Goal: Task Accomplishment & Management: Use online tool/utility

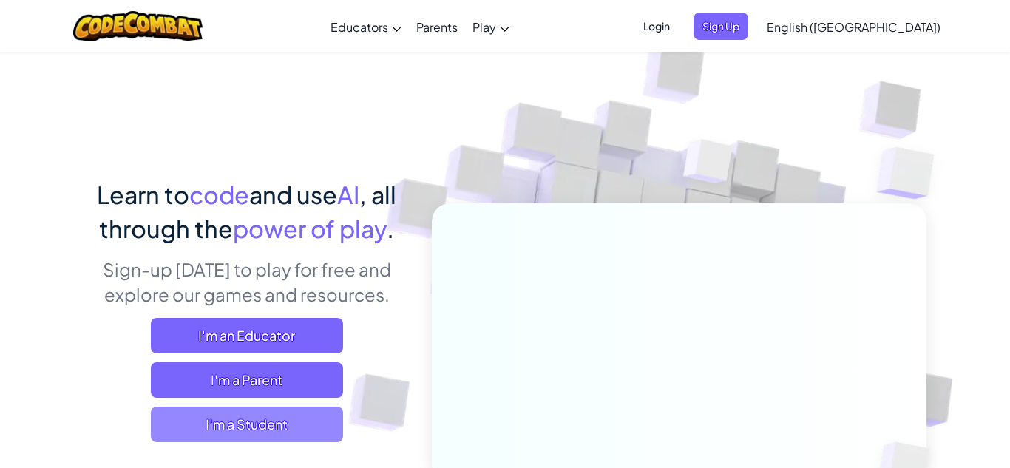
click at [192, 419] on span "I'm a Student" at bounding box center [247, 424] width 192 height 35
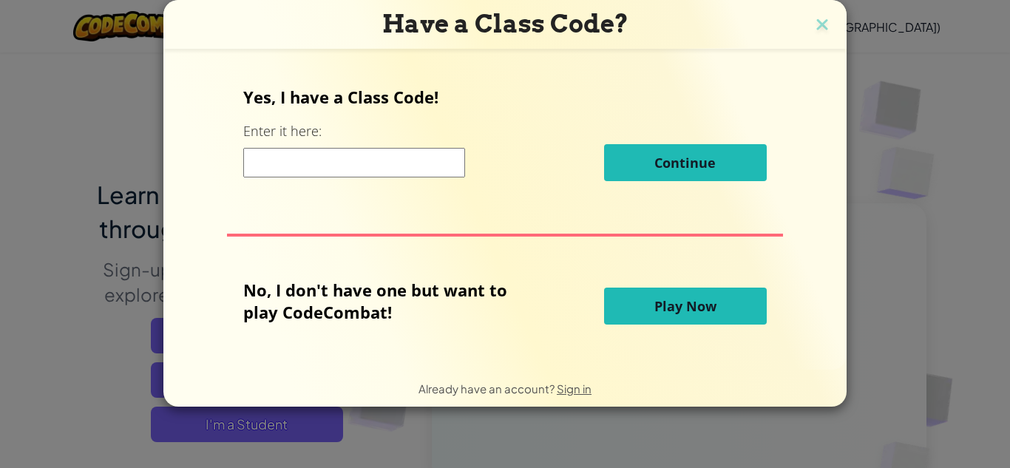
click at [342, 163] on input at bounding box center [354, 163] width 222 height 30
click at [650, 310] on button "Play Now" at bounding box center [685, 306] width 163 height 37
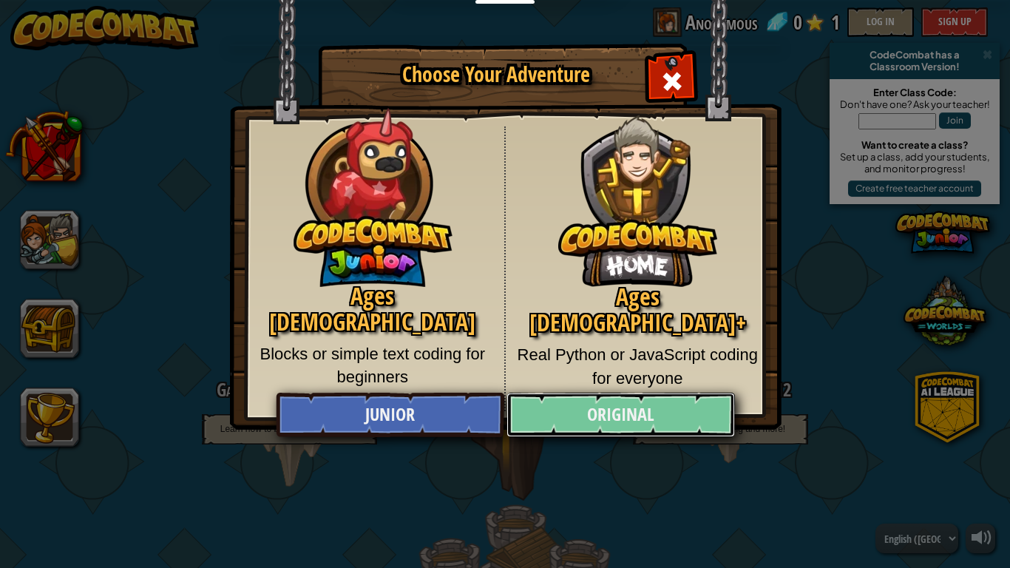
click at [650, 422] on link "Original" at bounding box center [621, 415] width 228 height 44
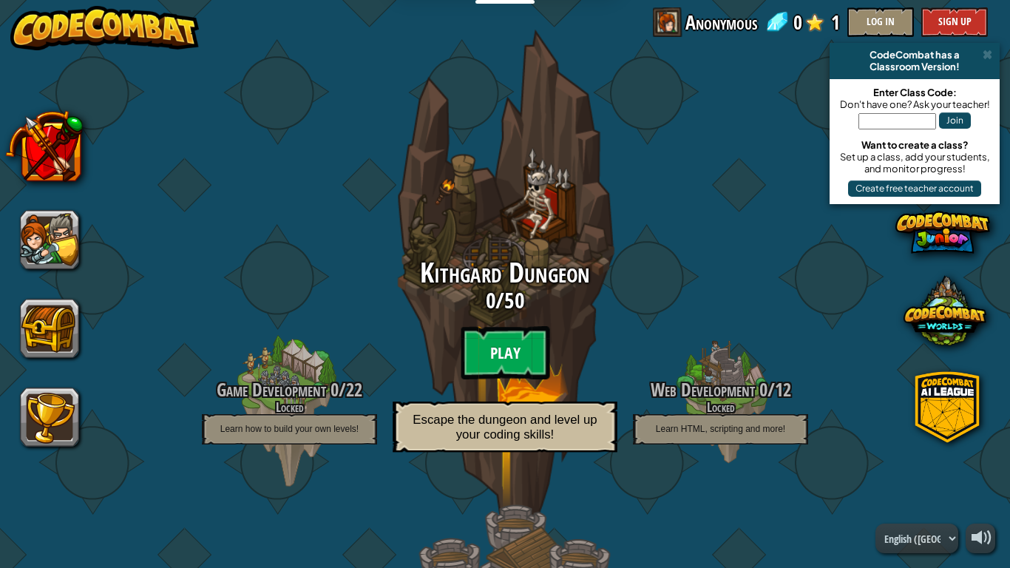
click at [507, 330] on btn "Play" at bounding box center [505, 352] width 89 height 53
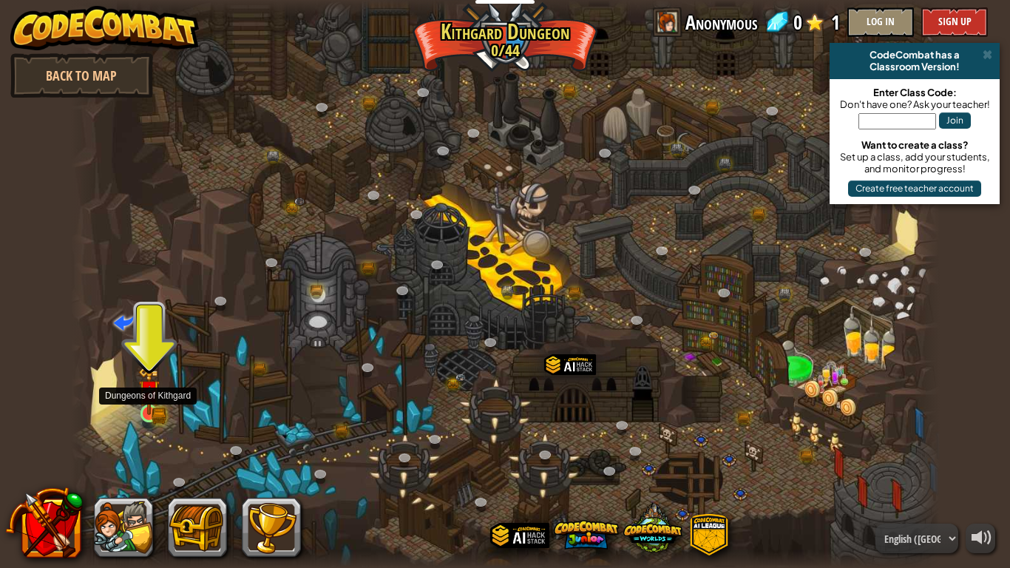
click at [155, 409] on img at bounding box center [149, 391] width 22 height 48
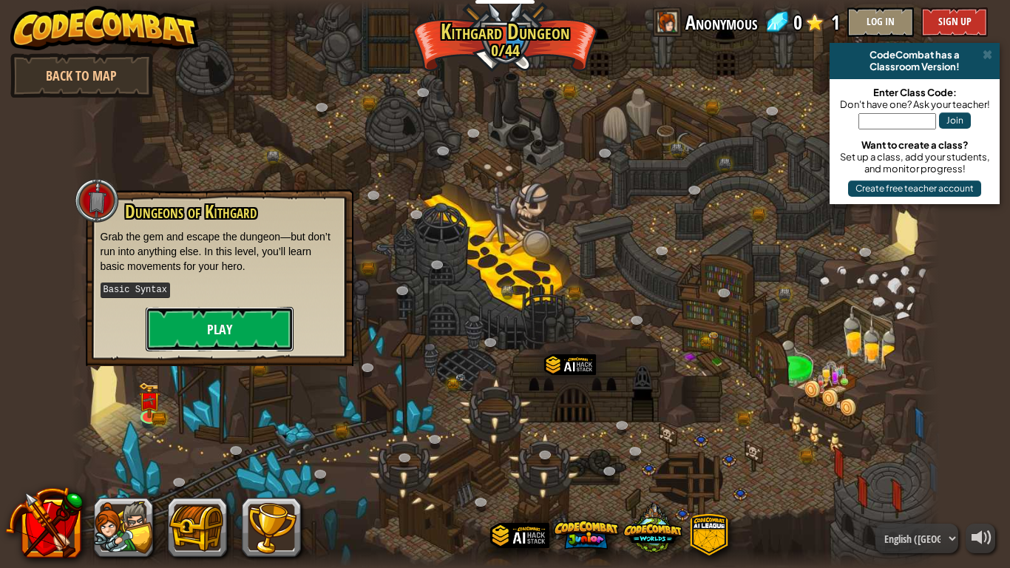
click at [252, 332] on button "Play" at bounding box center [220, 329] width 148 height 44
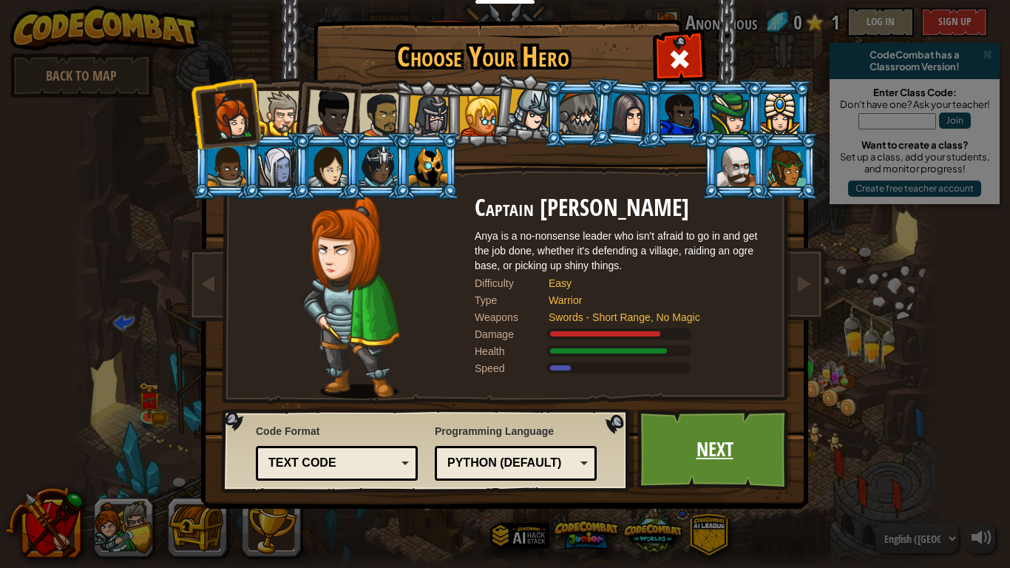
click at [658, 441] on link "Next" at bounding box center [714, 449] width 155 height 81
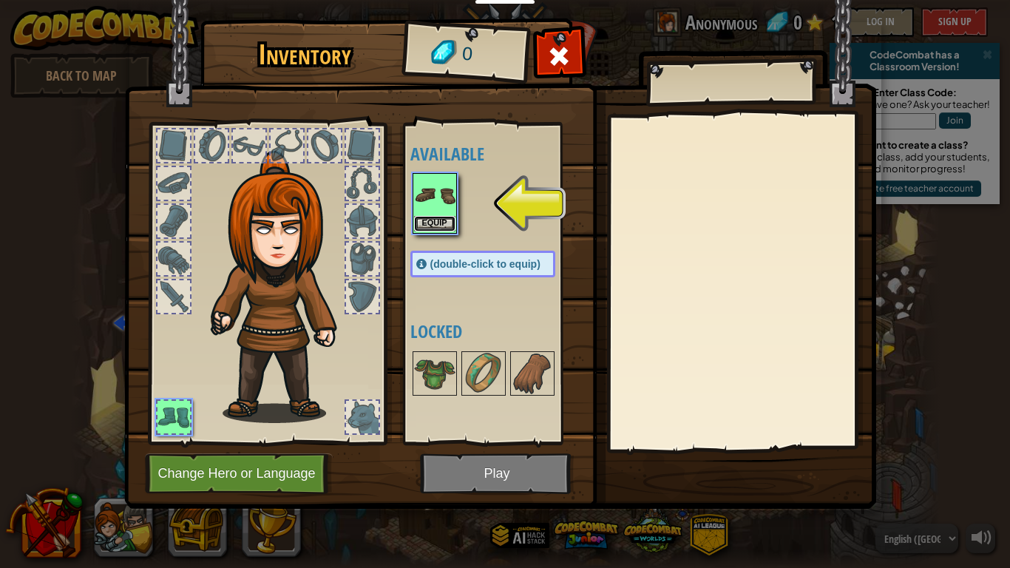
click at [439, 229] on button "Equip" at bounding box center [434, 224] width 41 height 16
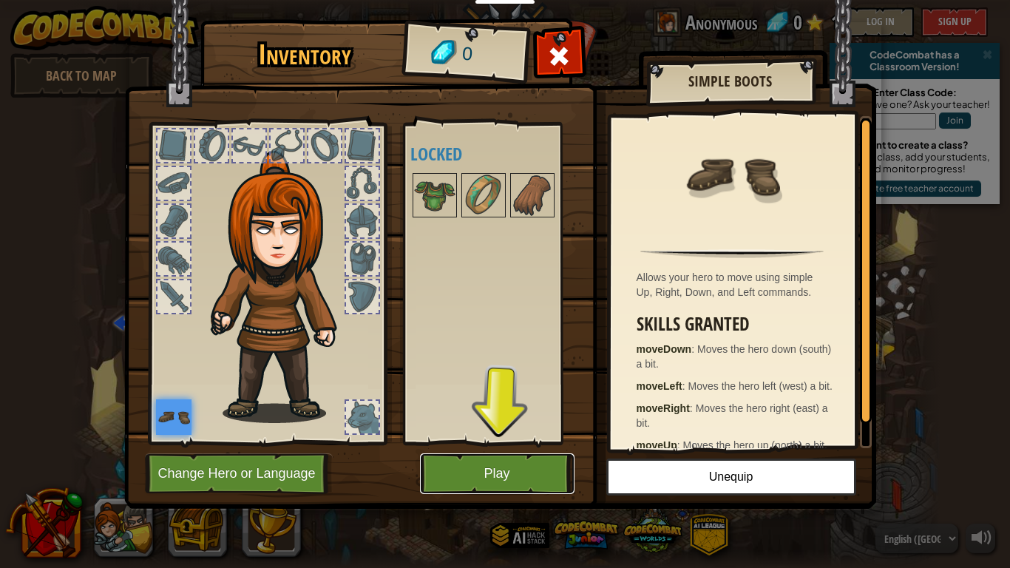
click at [504, 467] on button "Play" at bounding box center [497, 473] width 155 height 41
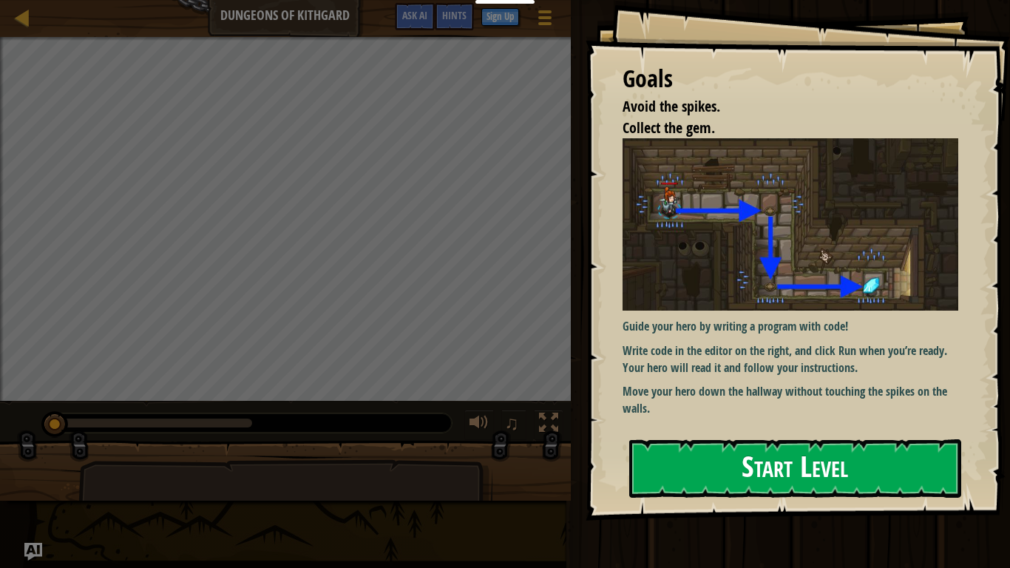
click at [754, 262] on img at bounding box center [791, 224] width 336 height 172
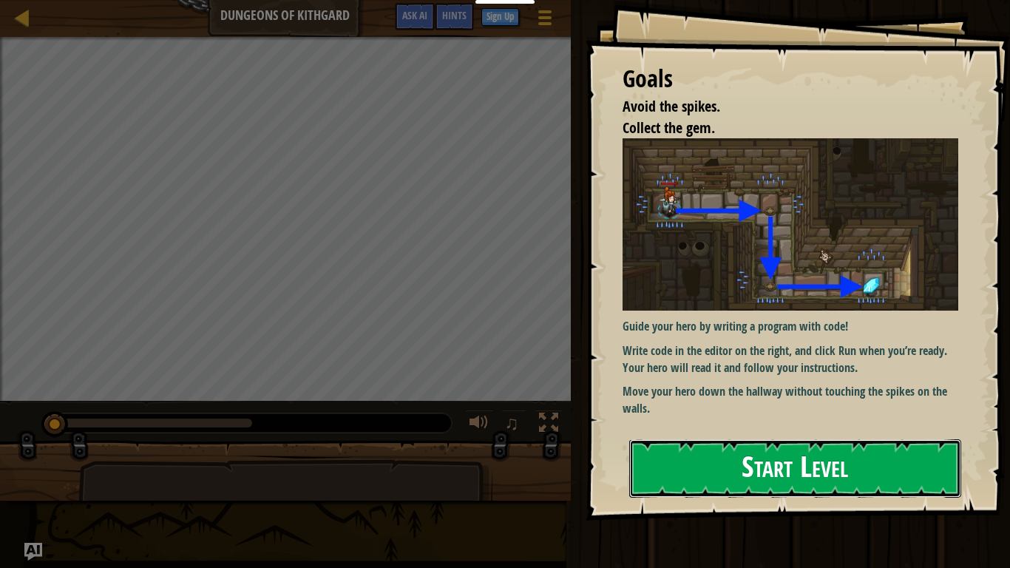
click at [745, 467] on button "Start Level" at bounding box center [795, 468] width 332 height 58
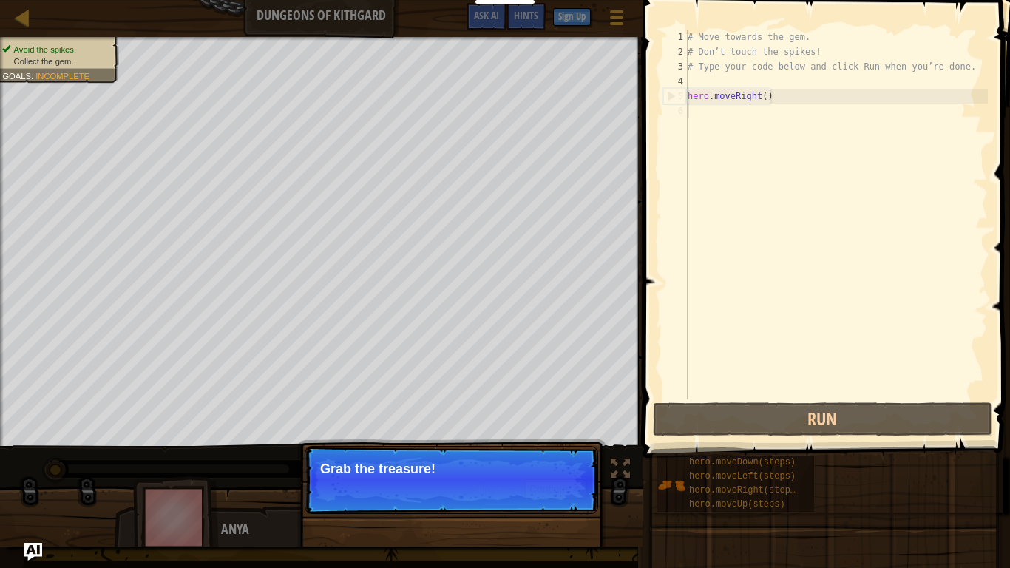
type textarea "hero.moveRight()"
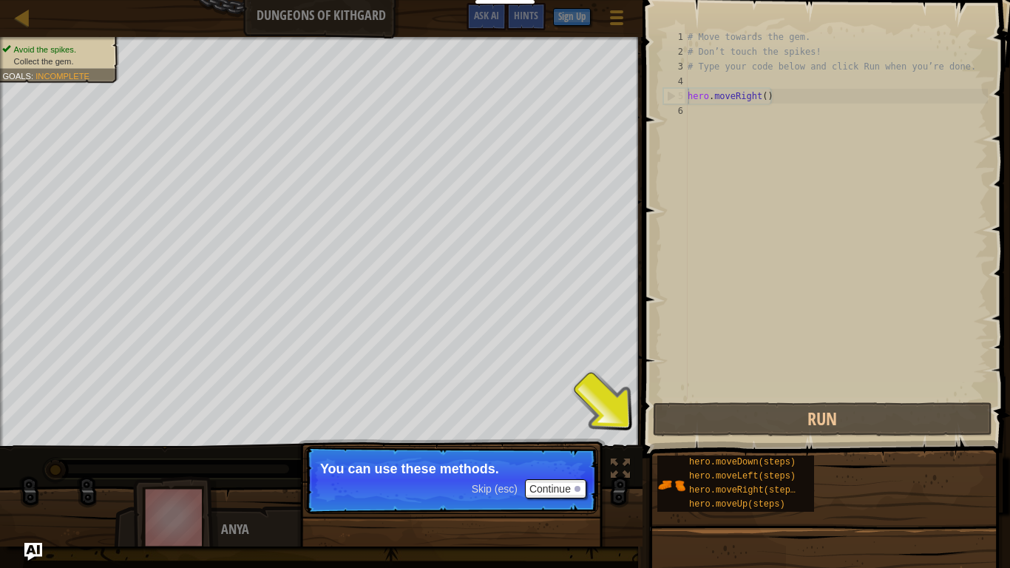
click at [620, 462] on div "Avoid the spikes. Collect the gem. Goals : Incomplete ♫ Anya 11 x: 7 y: 18 x: 1…" at bounding box center [505, 292] width 1010 height 510
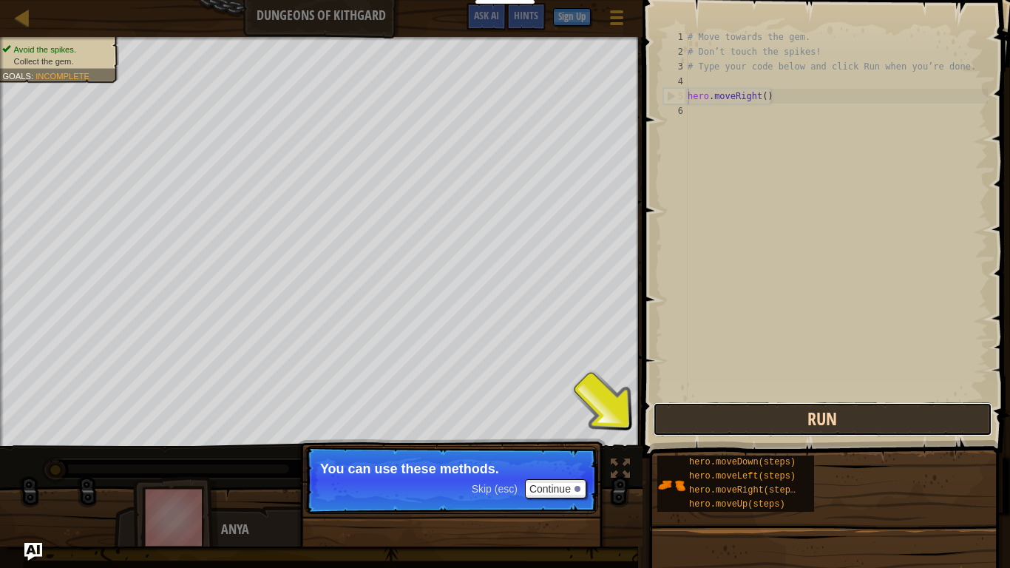
click at [764, 418] on button "Run" at bounding box center [822, 419] width 339 height 34
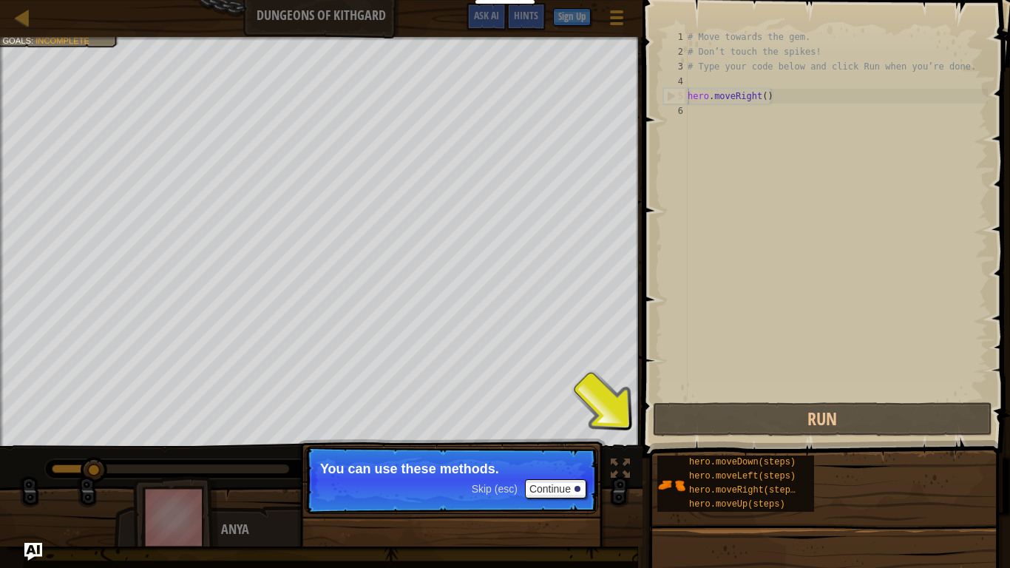
scroll to position [7, 0]
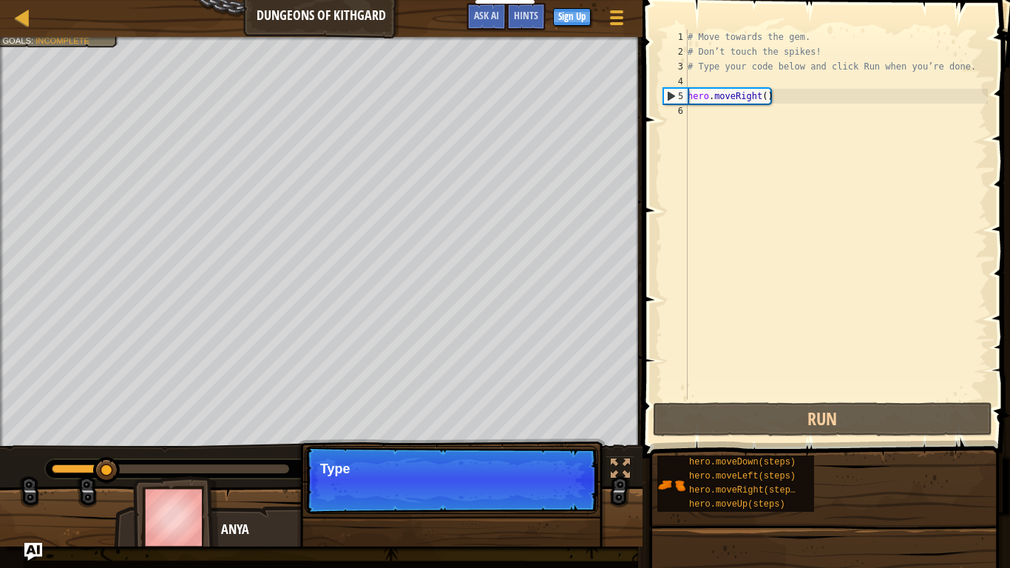
click at [570, 467] on p "Skip (esc) Continue Type" at bounding box center [452, 480] width 294 height 68
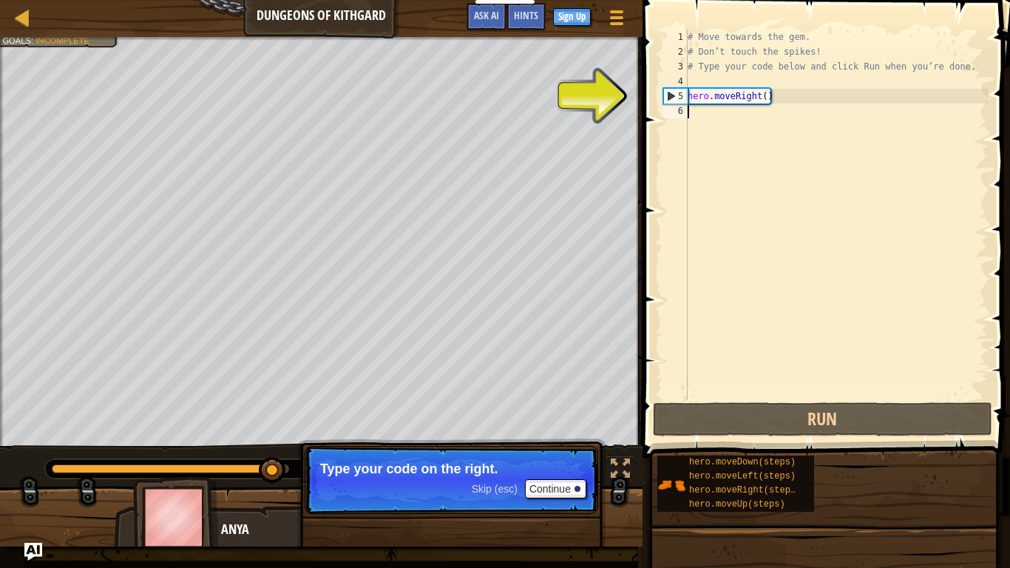
click at [673, 96] on div "5" at bounding box center [676, 96] width 24 height 15
type textarea "hero.moveRight()"
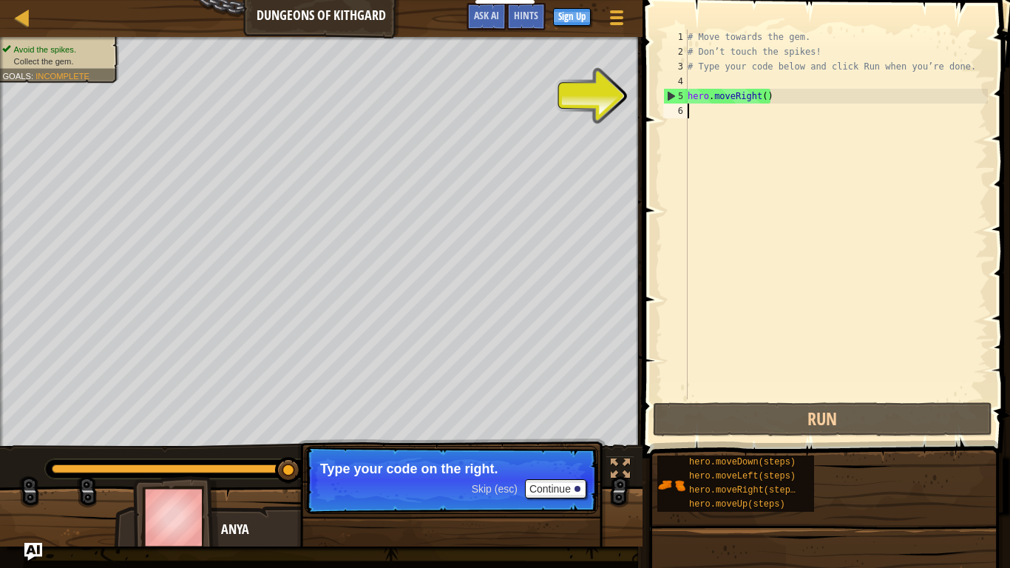
type textarea "hero.moveRight()"
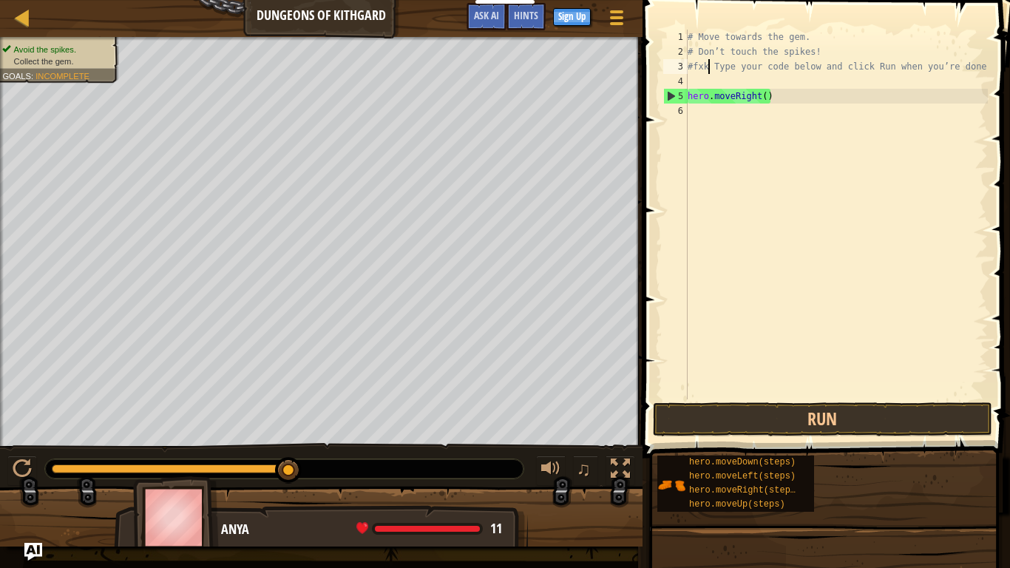
scroll to position [7, 5]
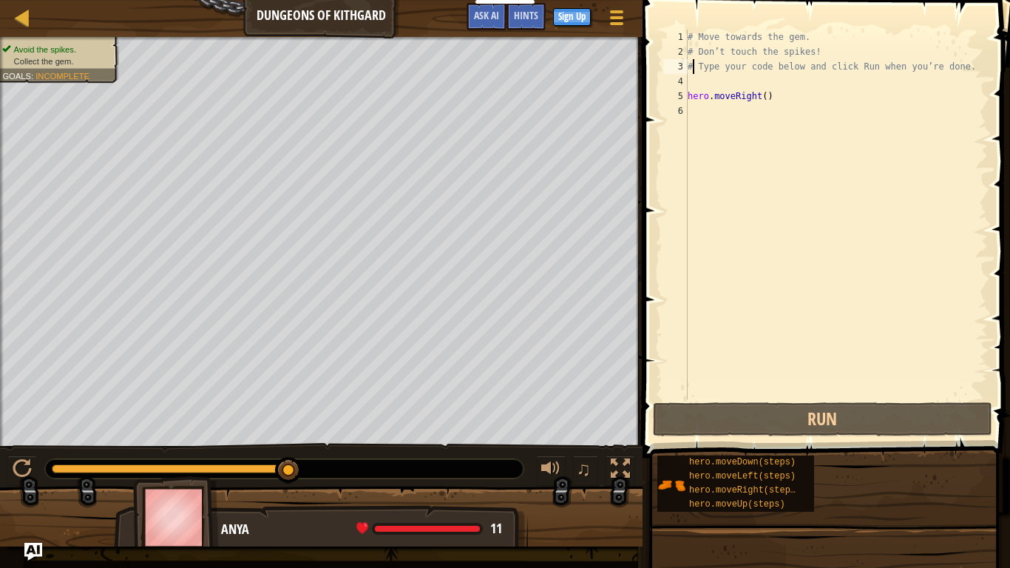
type textarea "Type your code below and click Run when you’re done."
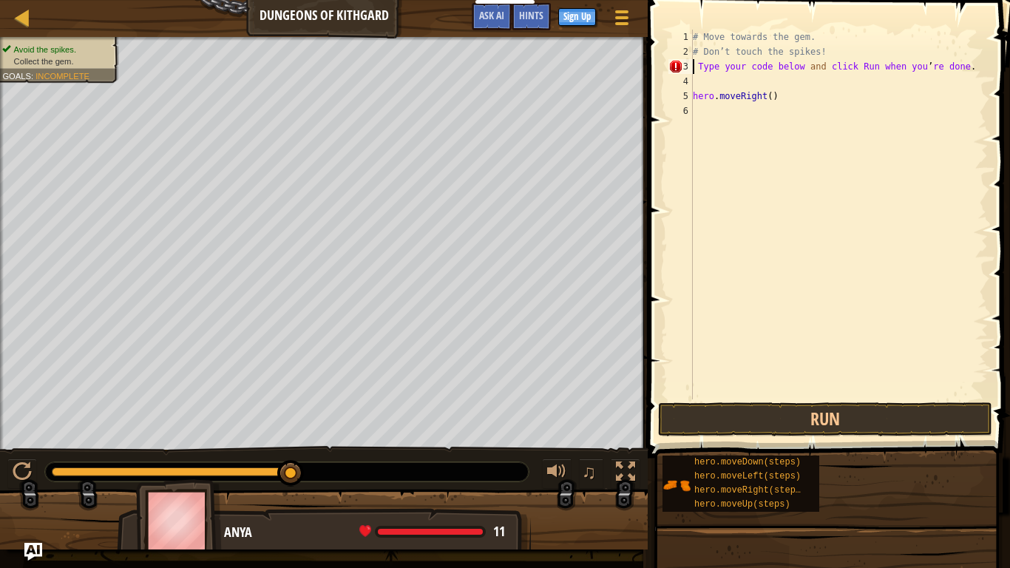
click at [703, 83] on div "# Move towards the gem. # Don’t touch the spikes! Type your code below and clic…" at bounding box center [839, 229] width 298 height 399
type textarea "#;lm/knlkbh.u,jhvyhjjbjhbjh Don’t touch the spikes!"
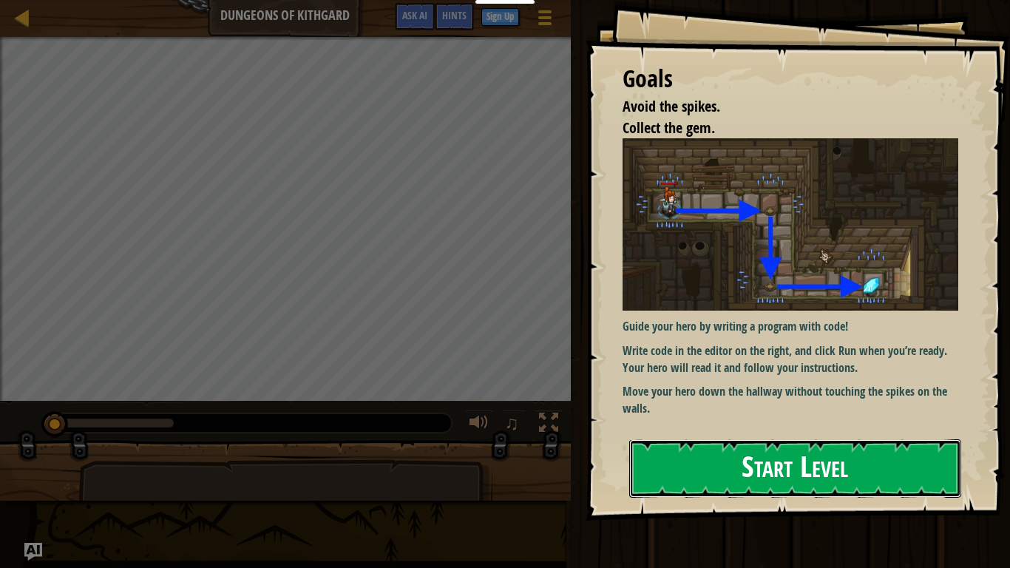
click at [696, 439] on button "Start Level" at bounding box center [795, 468] width 332 height 58
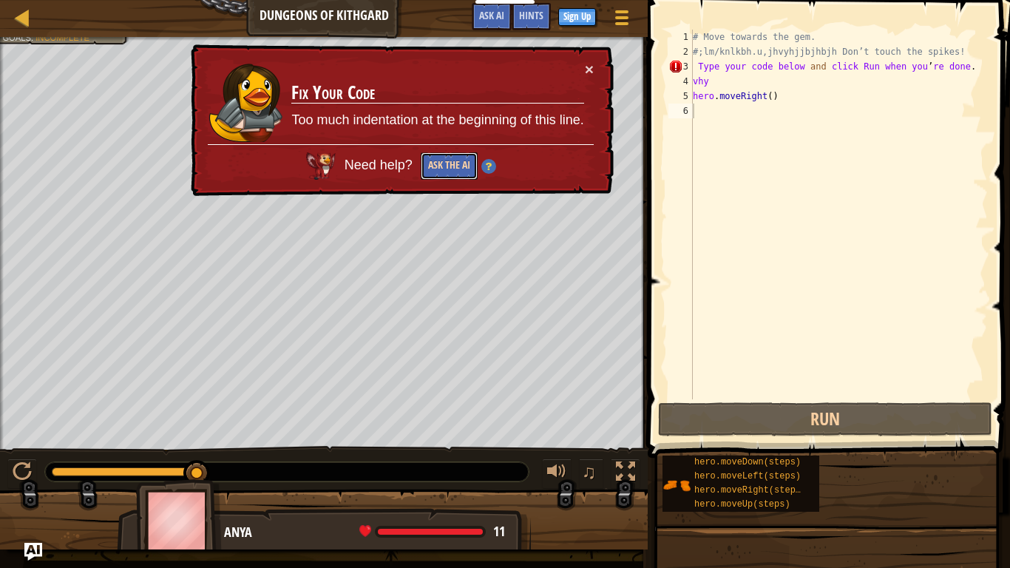
click at [450, 164] on button "Ask the AI" at bounding box center [449, 165] width 57 height 27
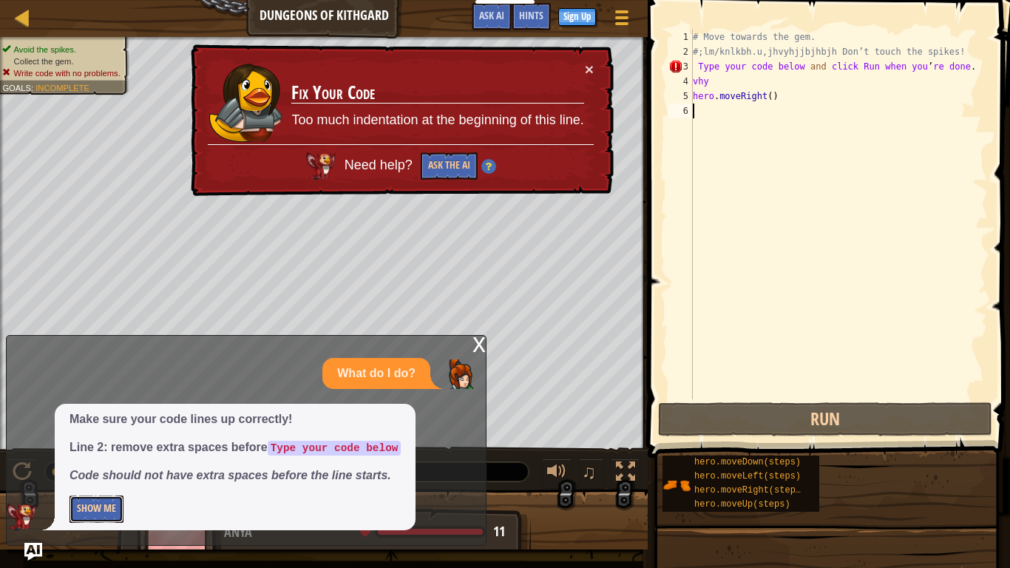
click at [109, 506] on button "Show Me" at bounding box center [97, 508] width 54 height 27
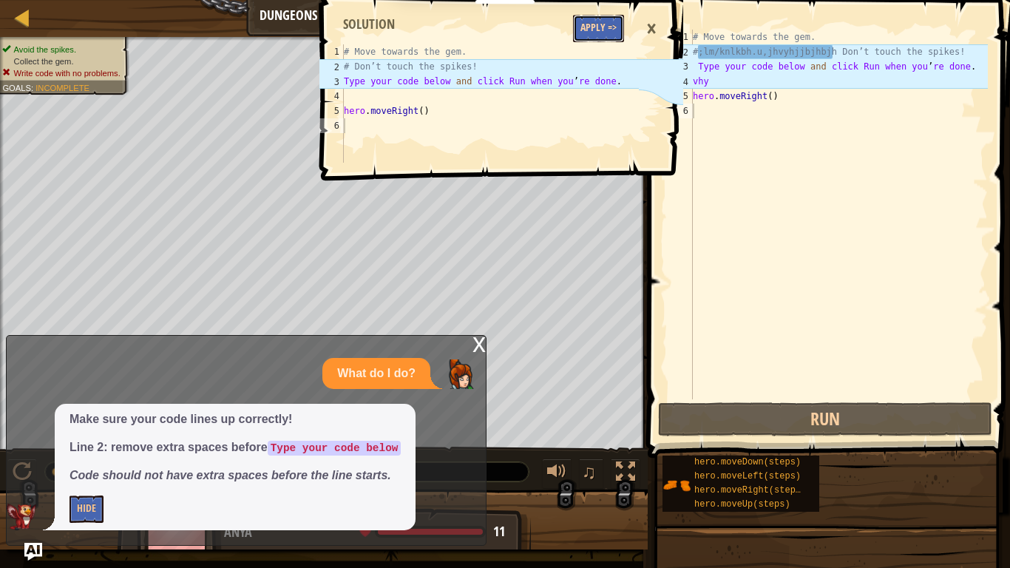
click at [608, 20] on button "Apply =>" at bounding box center [598, 28] width 51 height 27
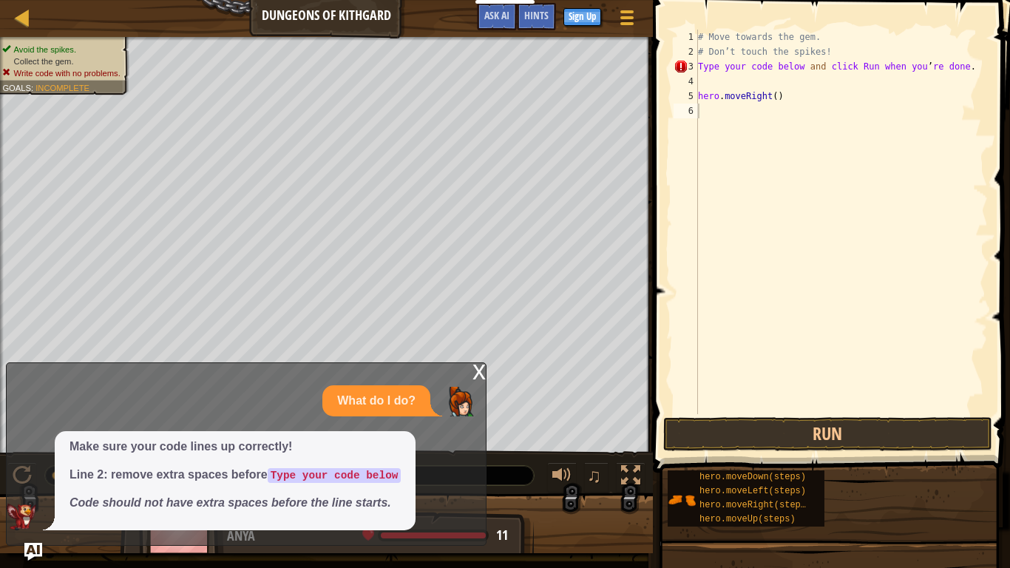
click at [479, 376] on div "x" at bounding box center [479, 370] width 13 height 15
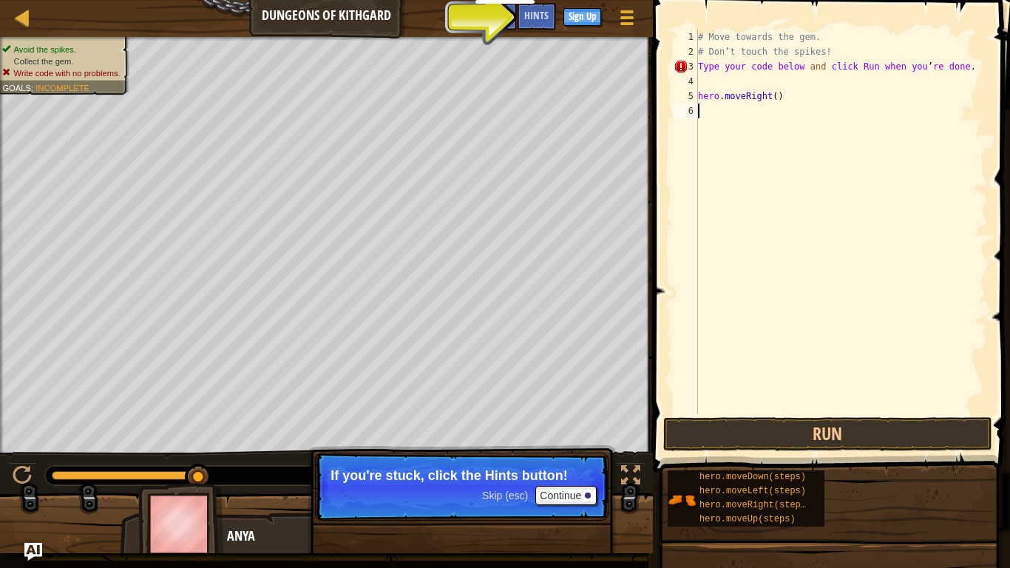
click at [699, 92] on div "# Move towards the gem. # Don’t touch the spikes! Type your code below and clic…" at bounding box center [841, 237] width 293 height 414
type textarea "hero.moveRight()"
click at [703, 95] on div "# Move towards the gem. # Don’t touch the spikes! Type your code below and clic…" at bounding box center [841, 237] width 293 height 414
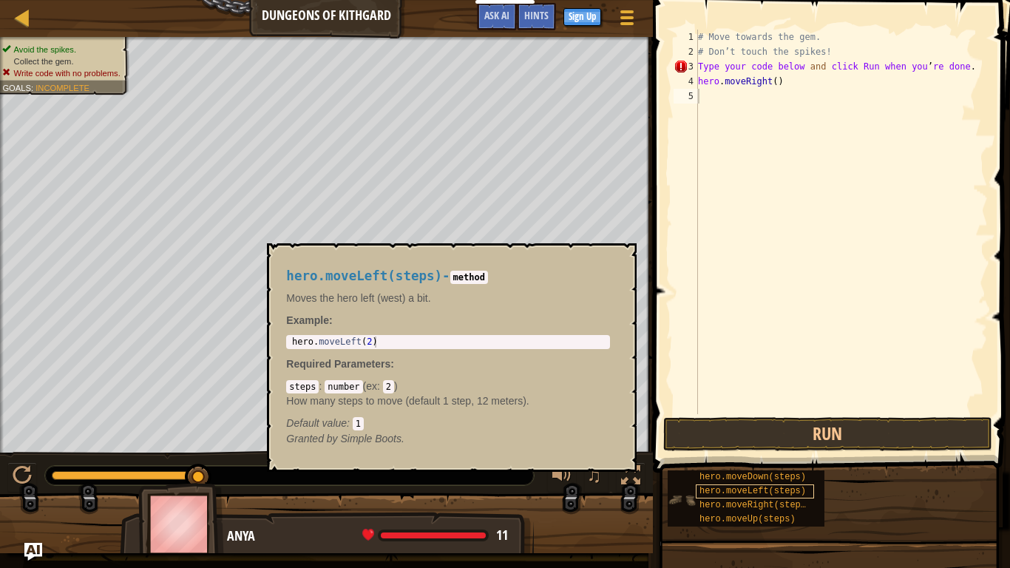
click at [763, 492] on span "hero.moveLeft(steps)" at bounding box center [753, 491] width 106 height 10
click at [622, 261] on button "×" at bounding box center [621, 260] width 12 height 21
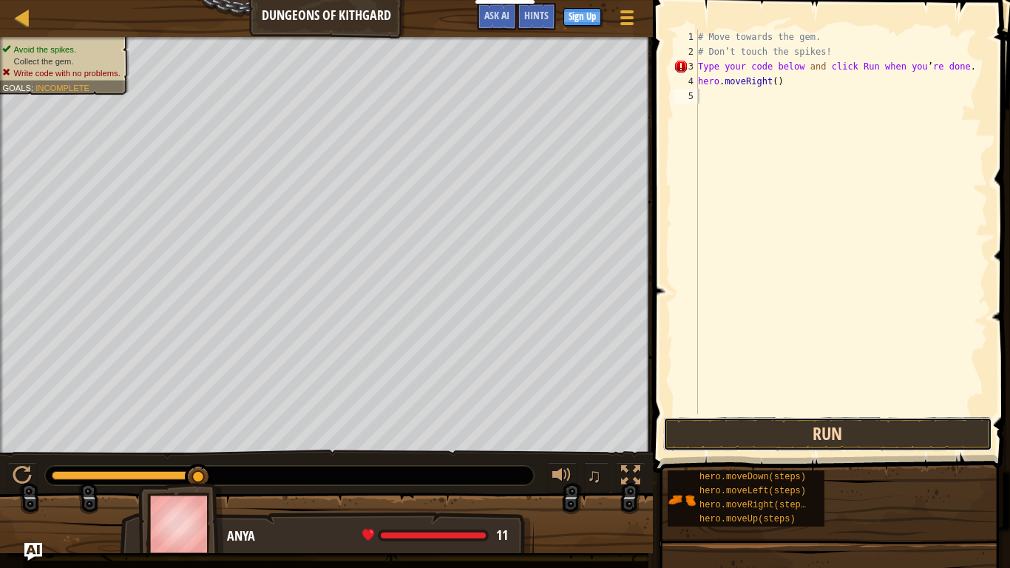
click at [801, 436] on button "Run" at bounding box center [827, 434] width 329 height 34
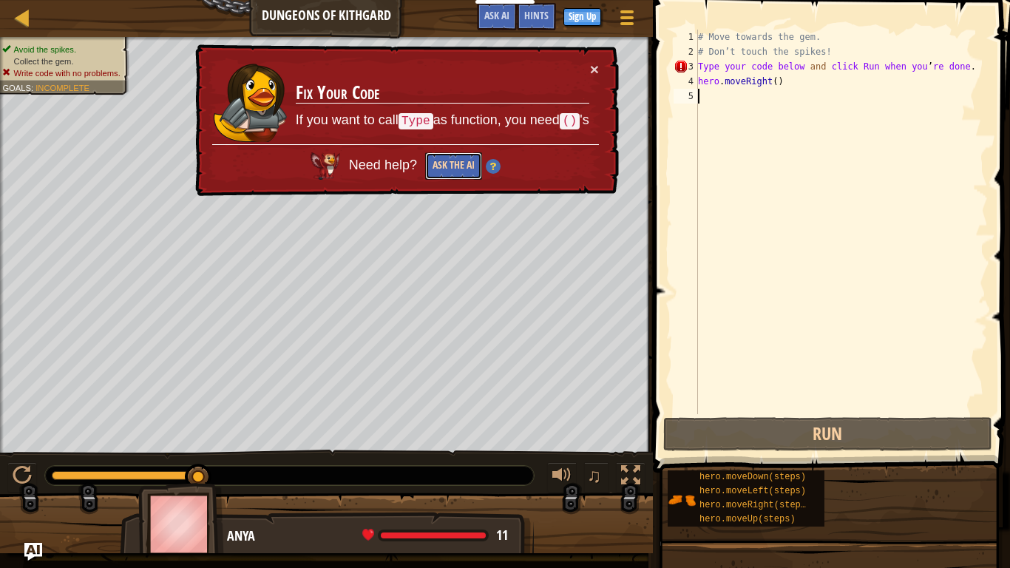
click at [458, 157] on button "Ask the AI" at bounding box center [453, 165] width 57 height 27
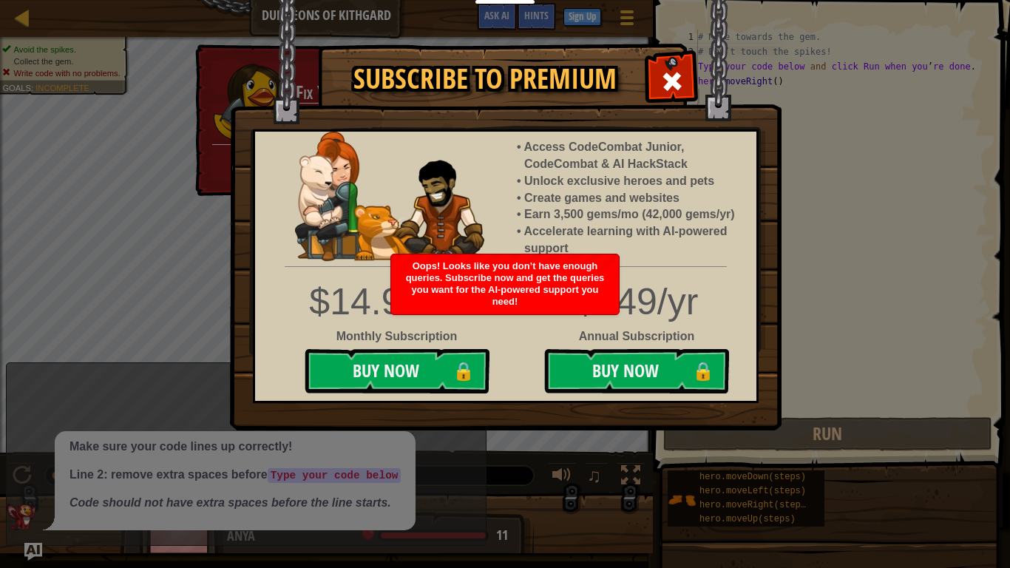
click at [637, 78] on img at bounding box center [506, 215] width 552 height 430
click at [667, 78] on span at bounding box center [672, 82] width 24 height 24
